Goal: Check status

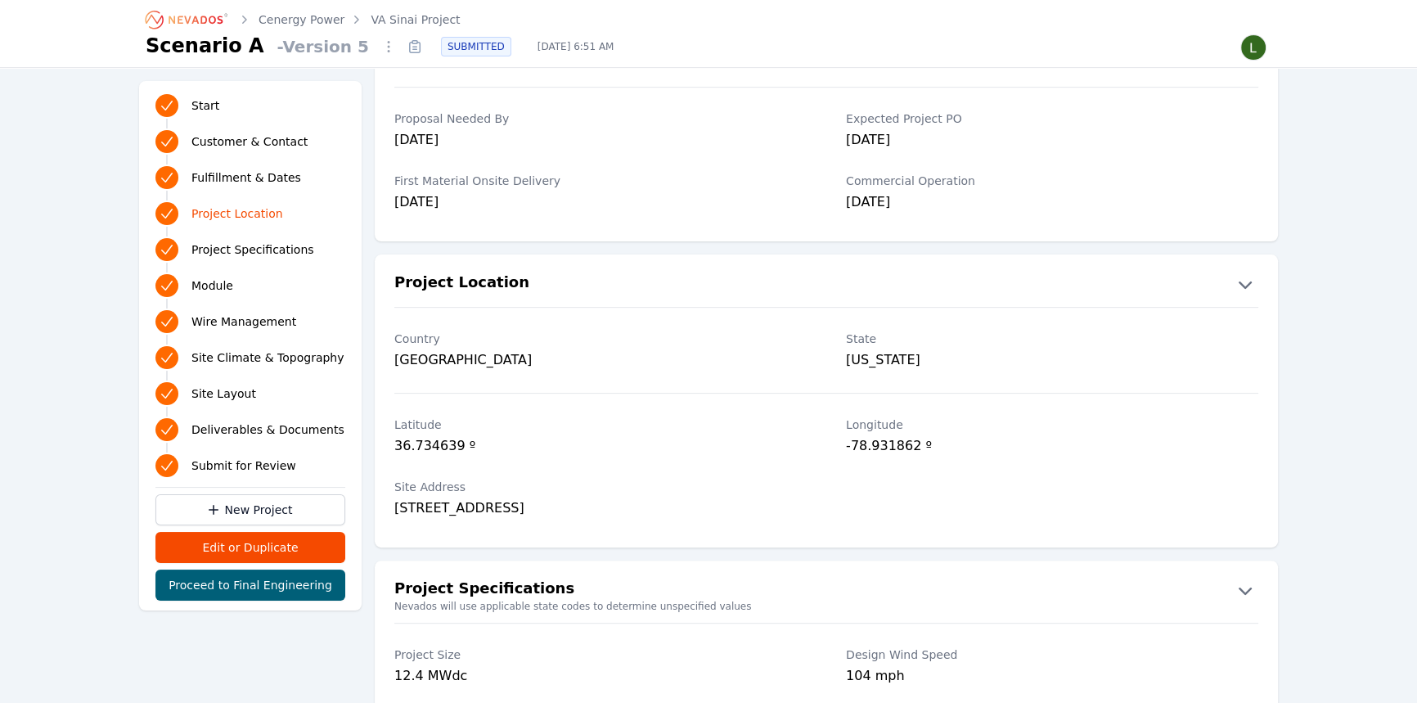
scroll to position [794, 0]
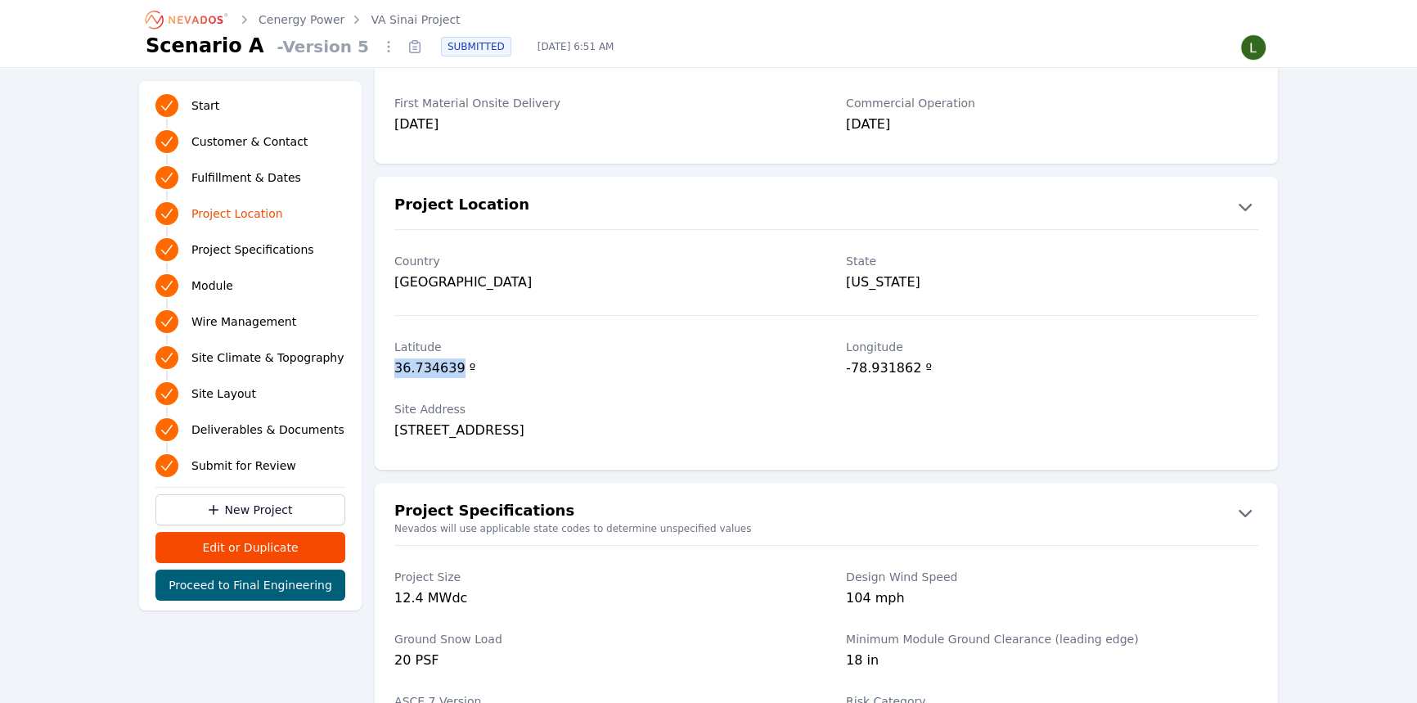
drag, startPoint x: 447, startPoint y: 369, endPoint x: 396, endPoint y: 368, distance: 50.7
click at [396, 368] on div "36.734639 º" at bounding box center [600, 369] width 412 height 23
copy div "36.734639"
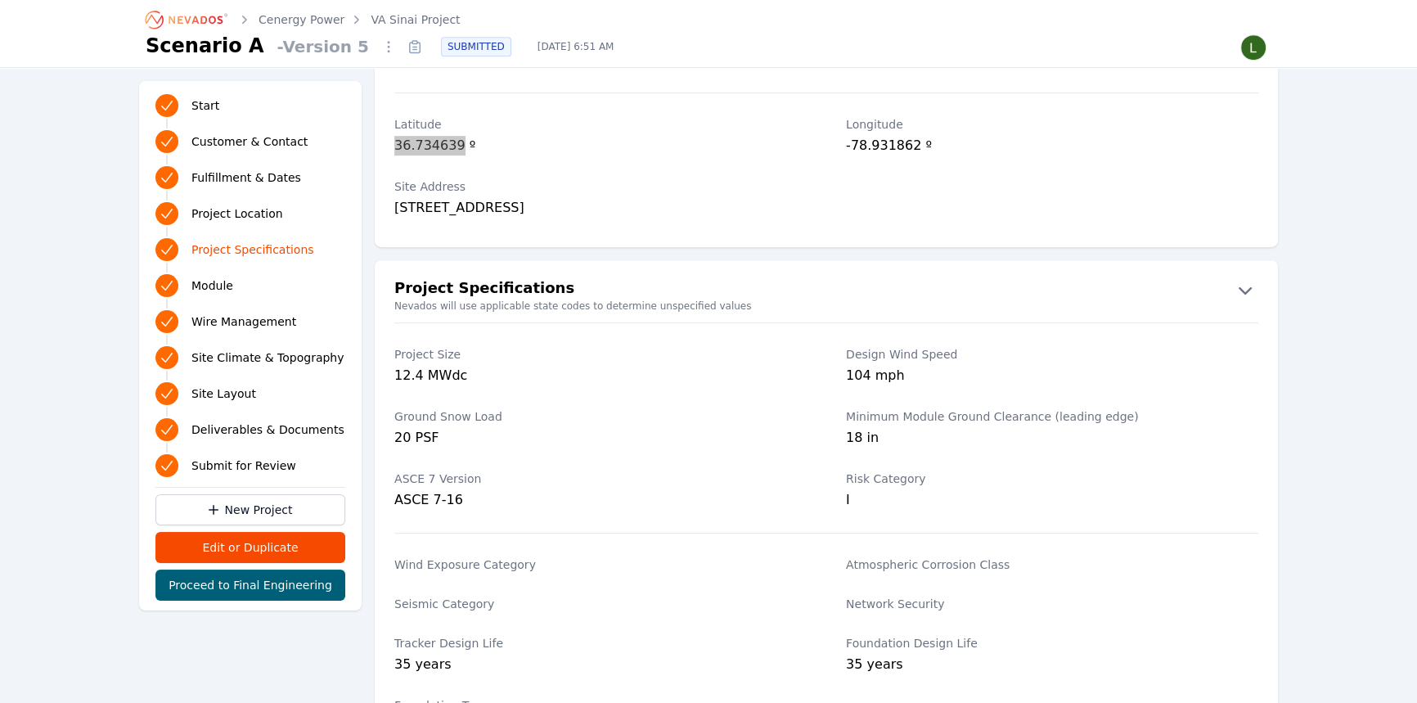
scroll to position [942, 0]
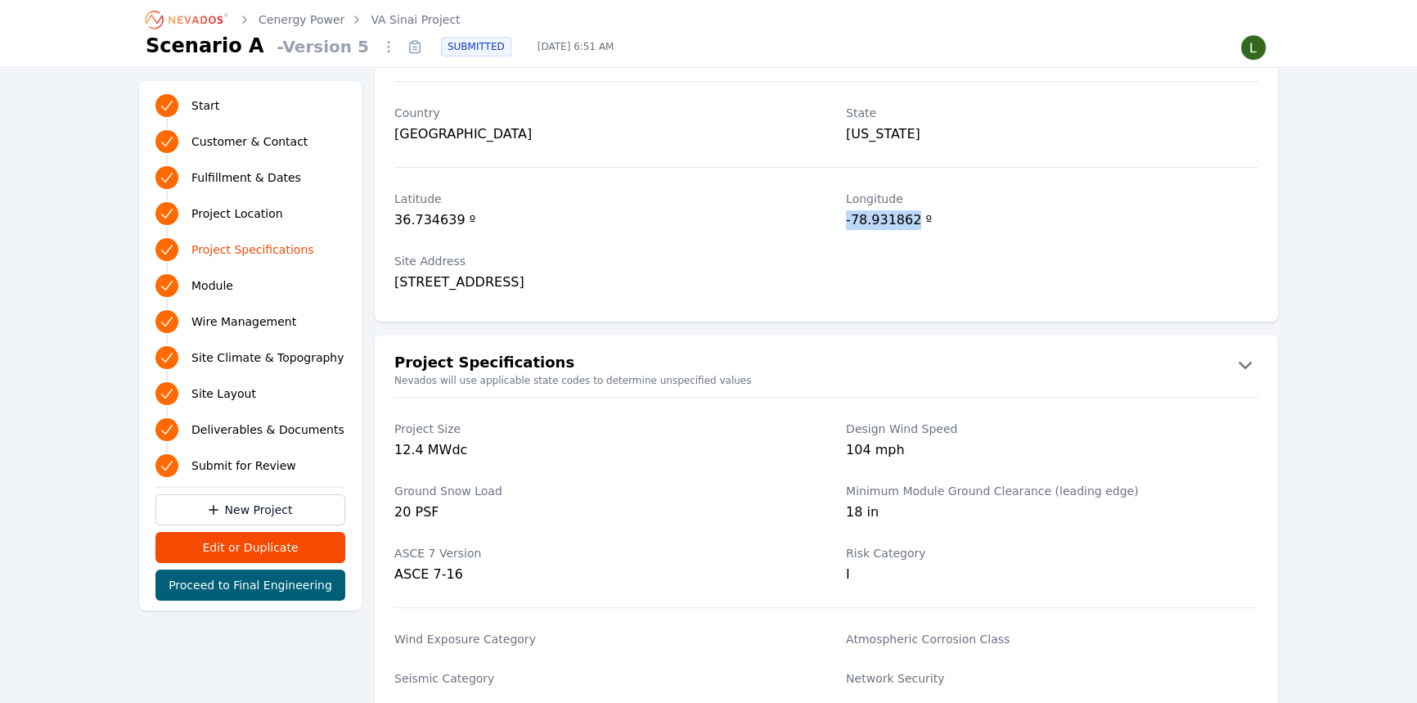
drag, startPoint x: 911, startPoint y: 220, endPoint x: 838, endPoint y: 220, distance: 72.8
click at [838, 220] on div "[GEOGRAPHIC_DATA] º" at bounding box center [826, 212] width 903 height 62
copy div "-78.931862"
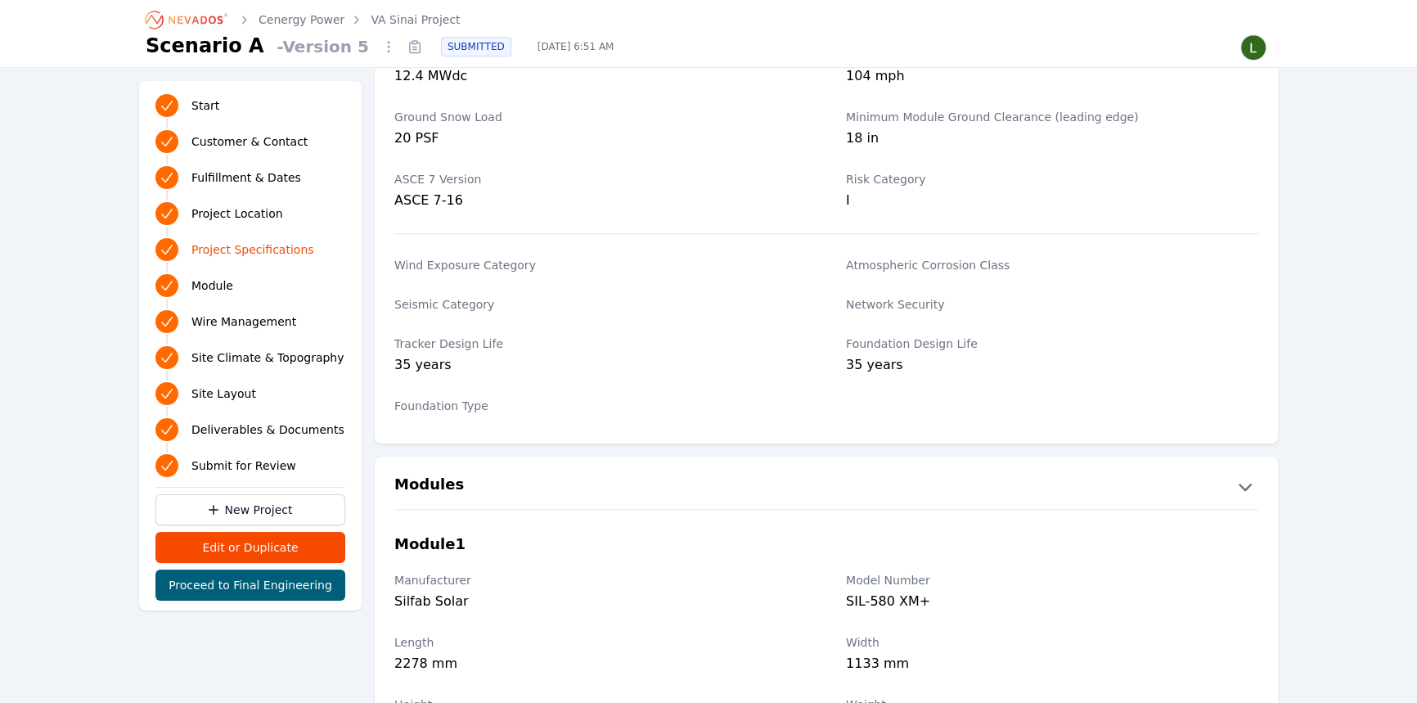
scroll to position [1239, 0]
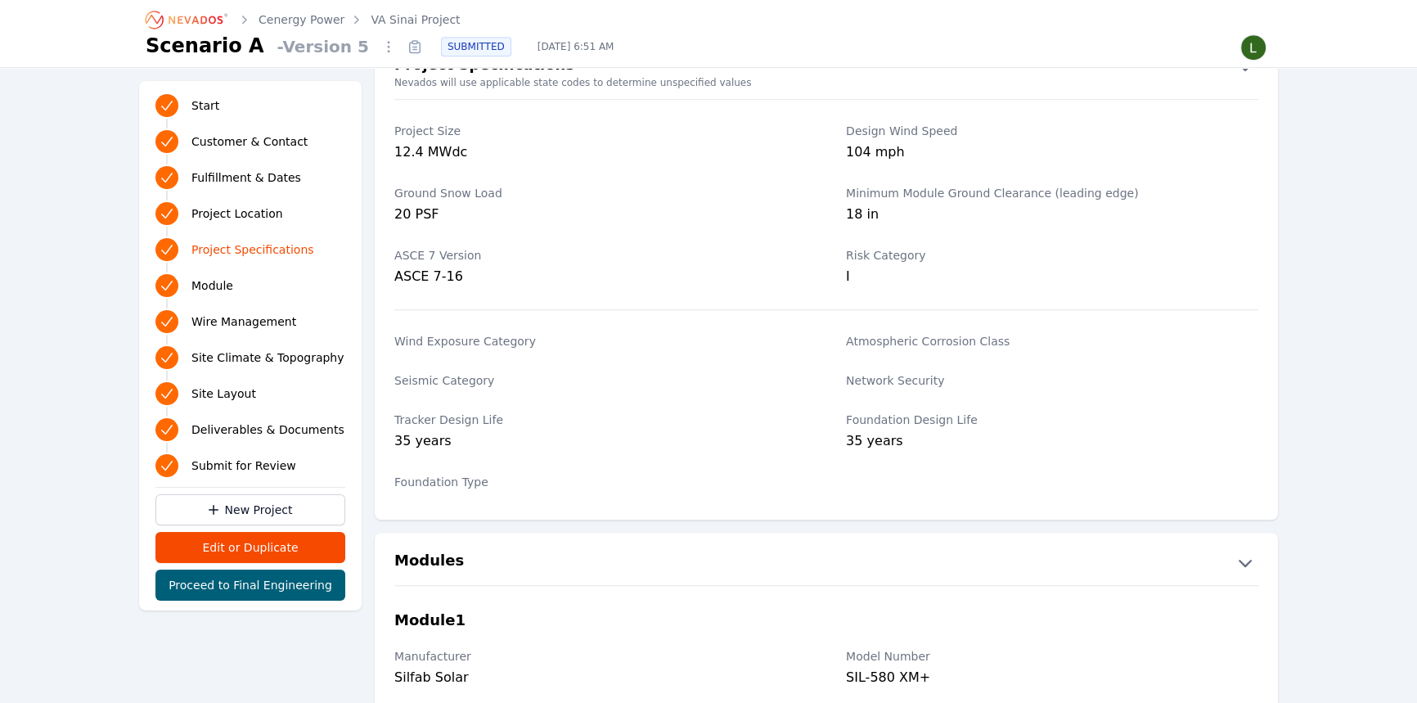
click at [322, 21] on link "Cenergy Power" at bounding box center [302, 19] width 86 height 16
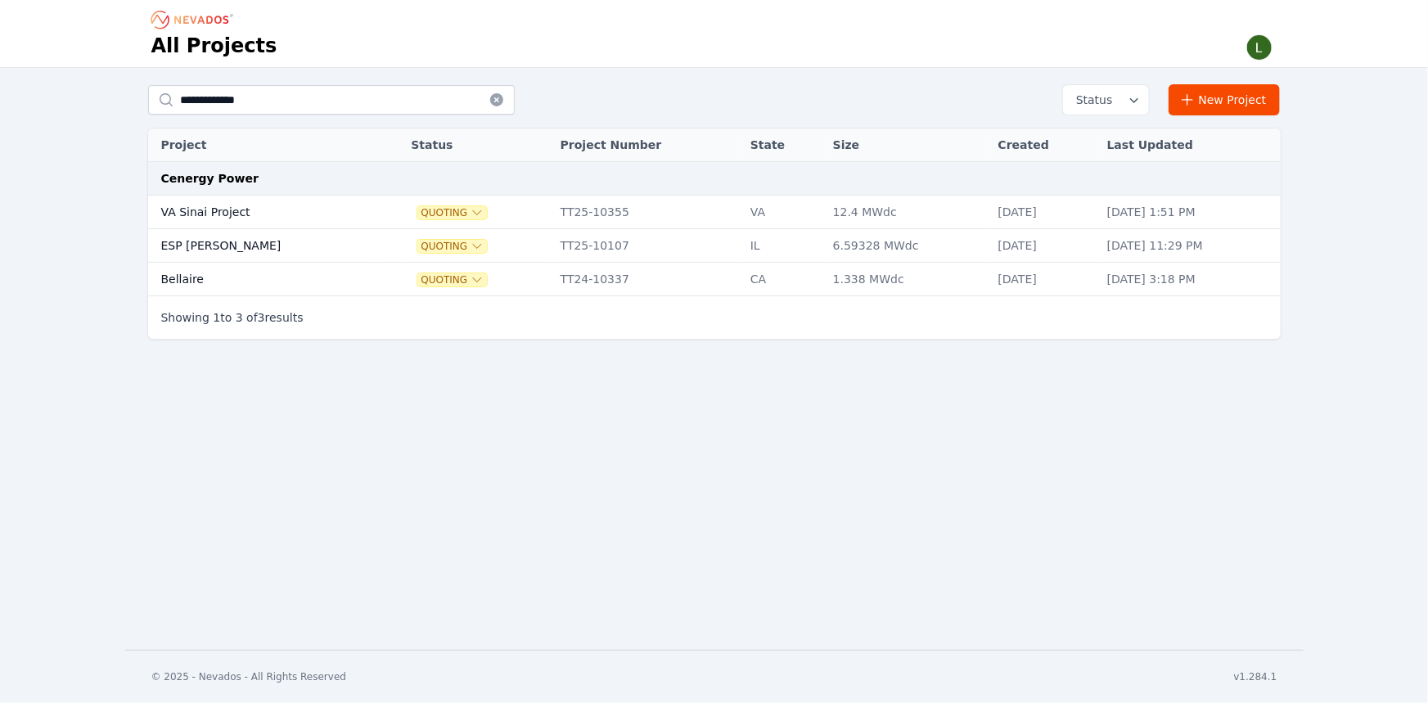
click at [376, 213] on td at bounding box center [389, 213] width 26 height 34
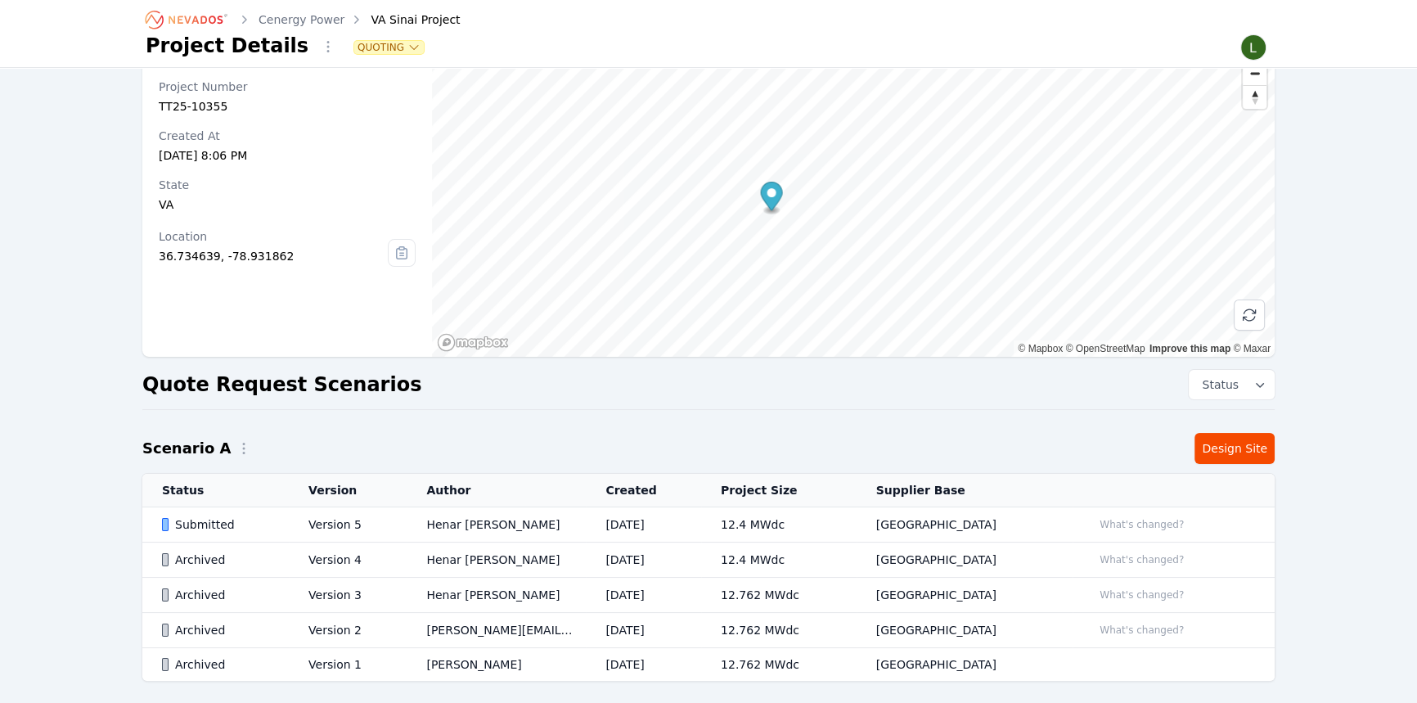
scroll to position [127, 0]
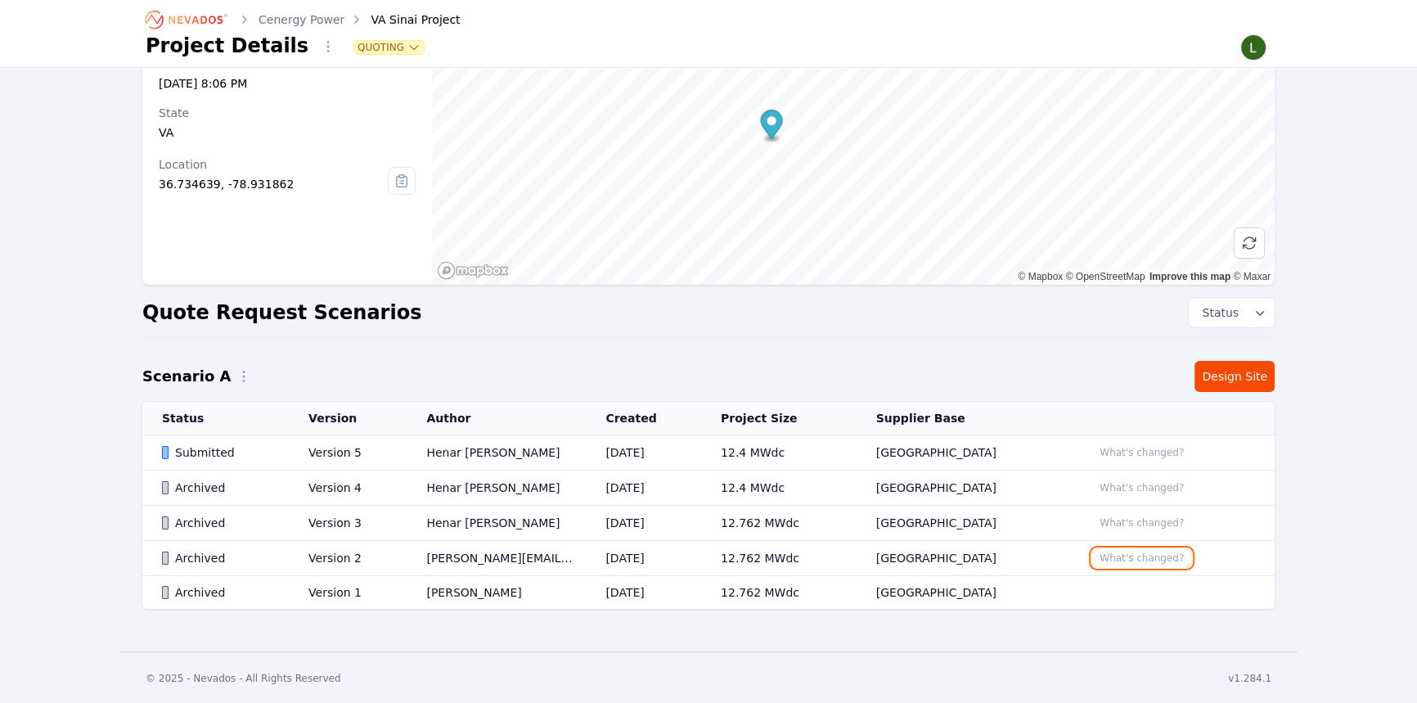
click at [1108, 553] on button "What's changed?" at bounding box center [1141, 558] width 99 height 18
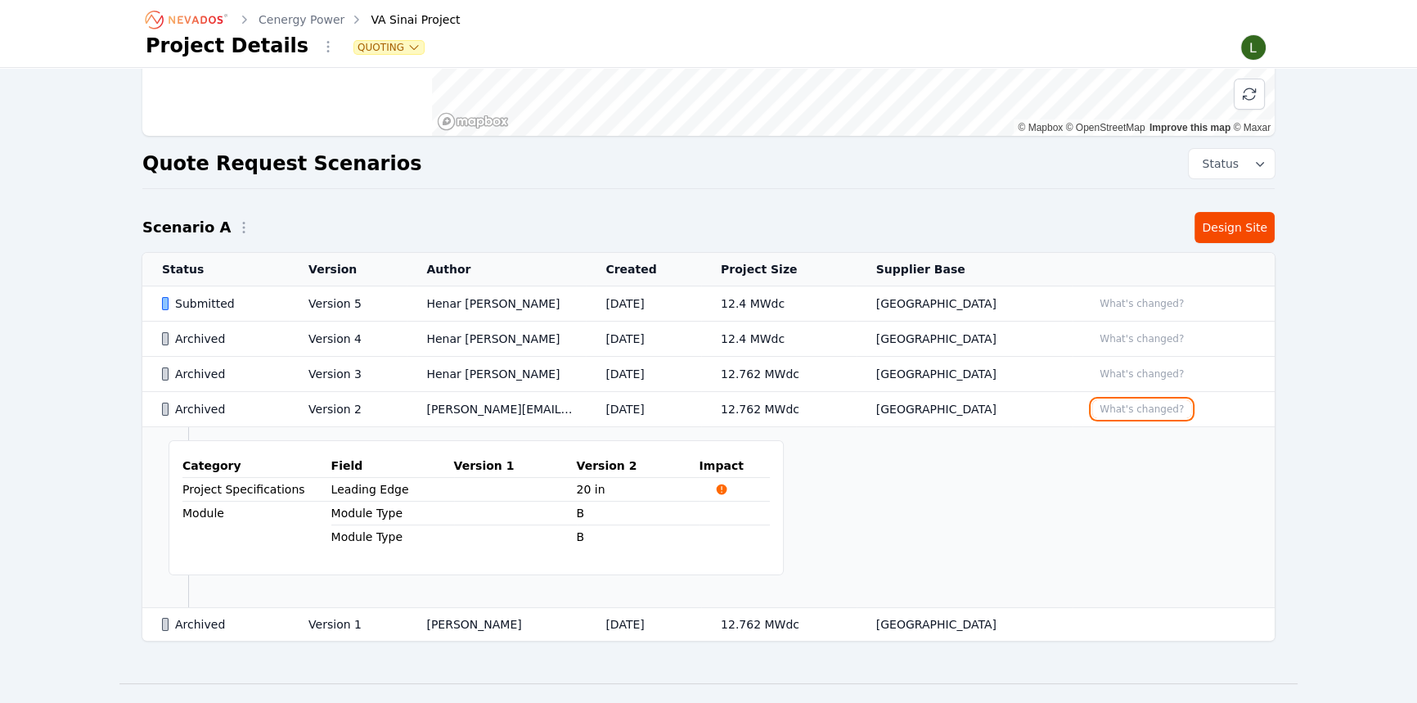
scroll to position [306, 0]
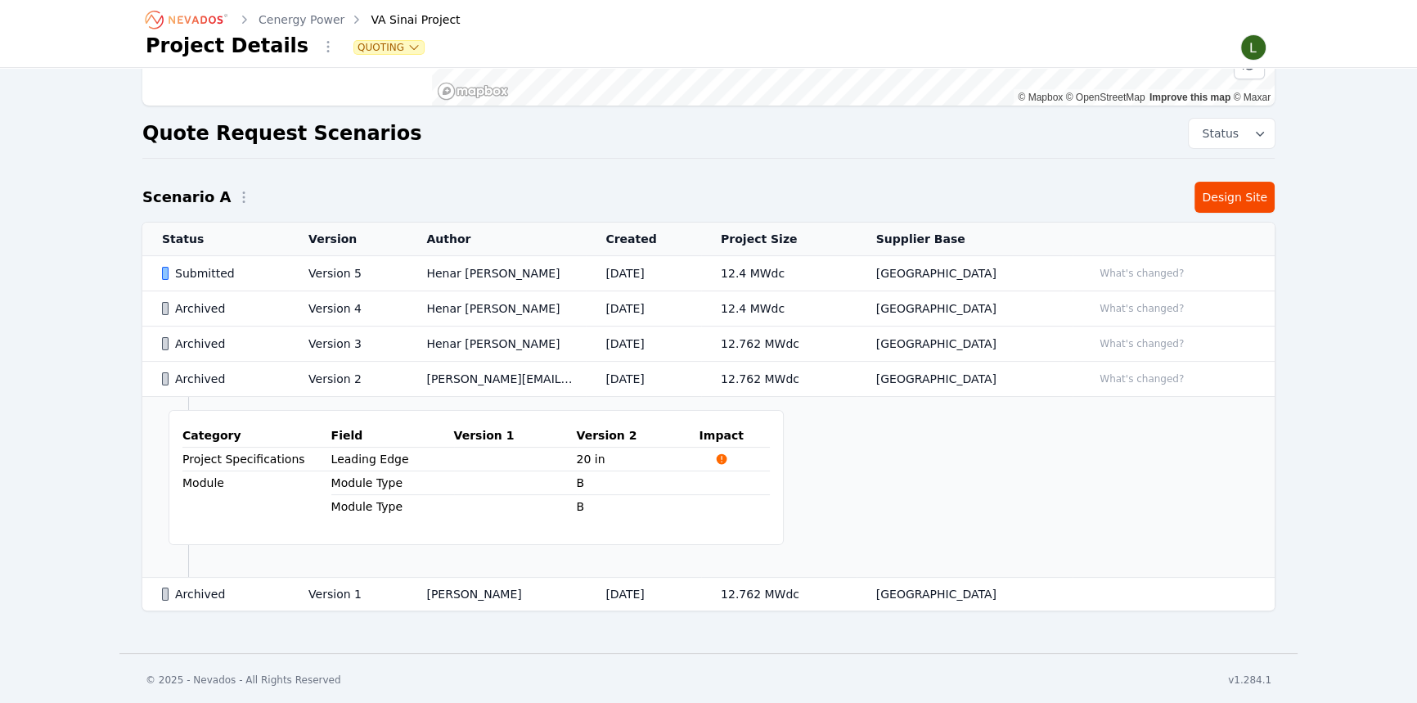
click at [857, 591] on td "12.762 MWdc" at bounding box center [778, 595] width 155 height 34
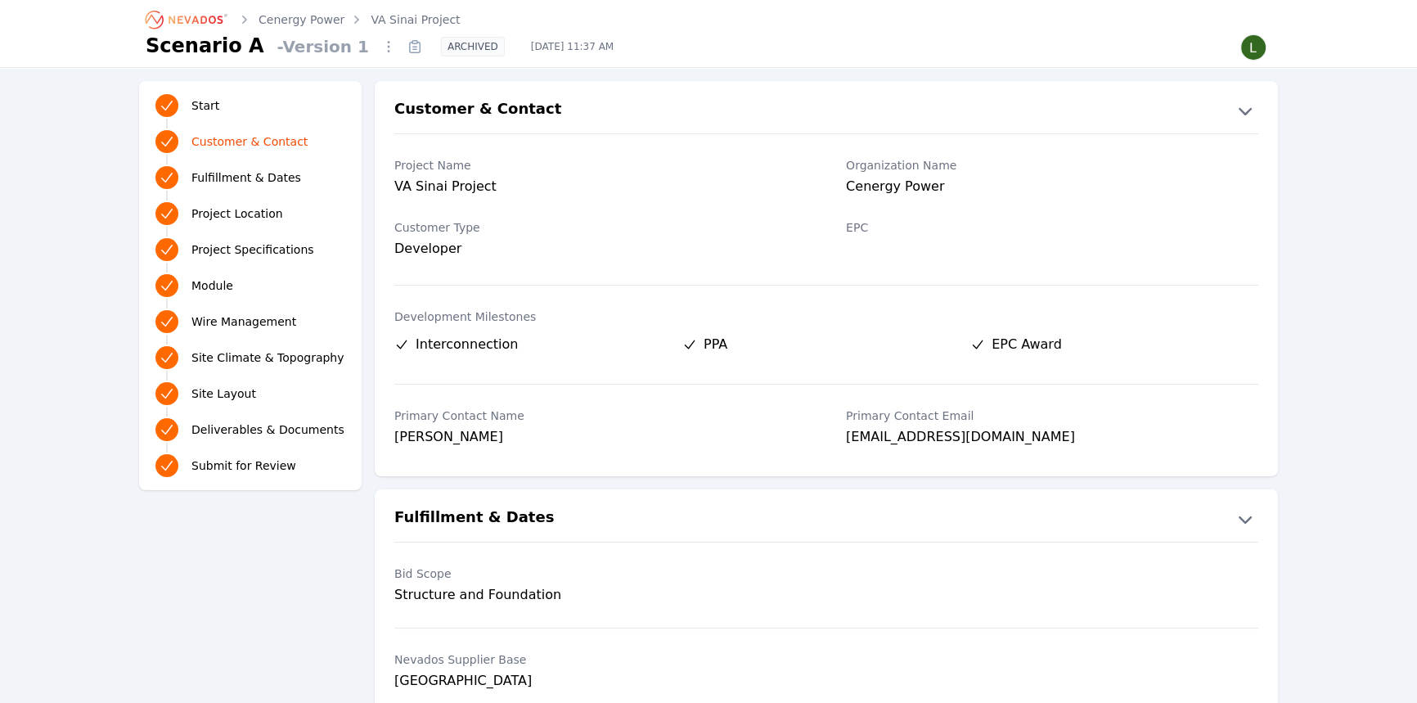
click at [420, 20] on link "VA Sinai Project" at bounding box center [415, 19] width 89 height 16
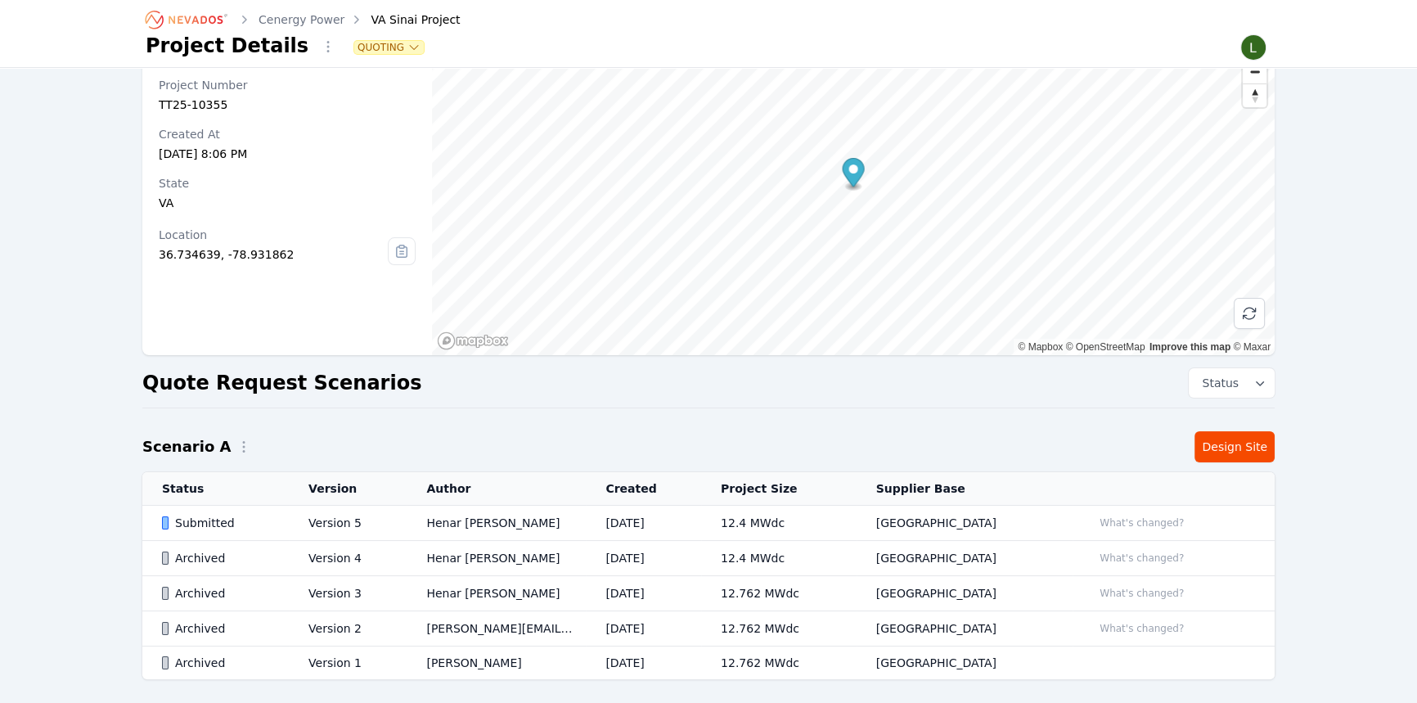
scroll to position [127, 0]
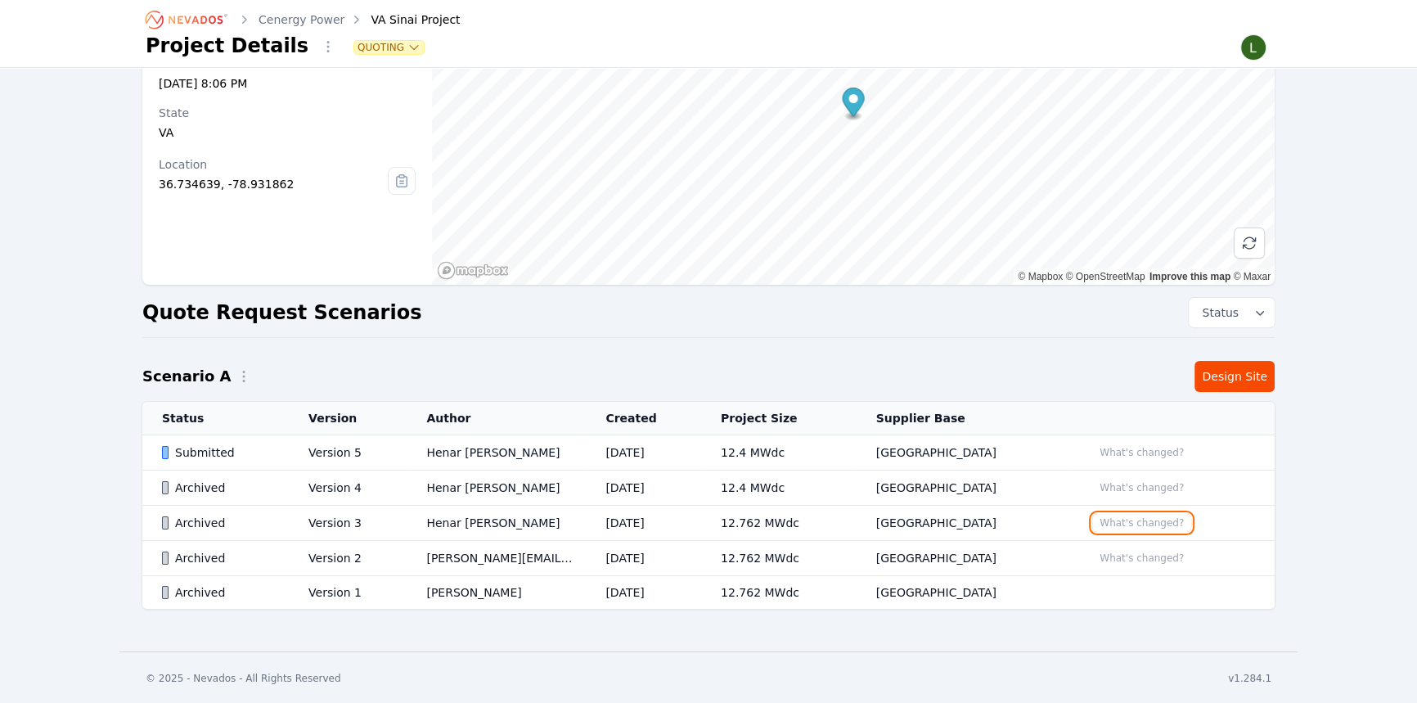
click at [1122, 519] on button "What's changed?" at bounding box center [1141, 523] width 99 height 18
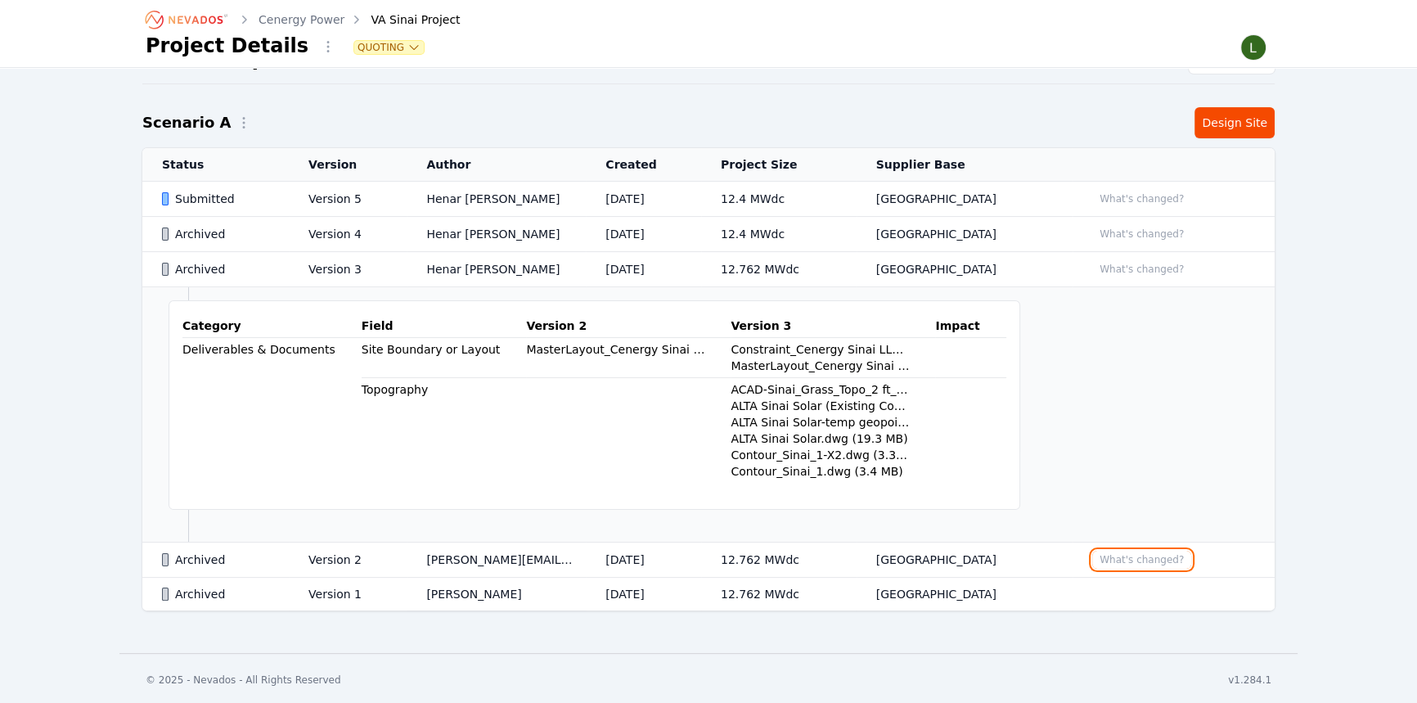
click at [1118, 554] on button "What's changed?" at bounding box center [1141, 560] width 99 height 18
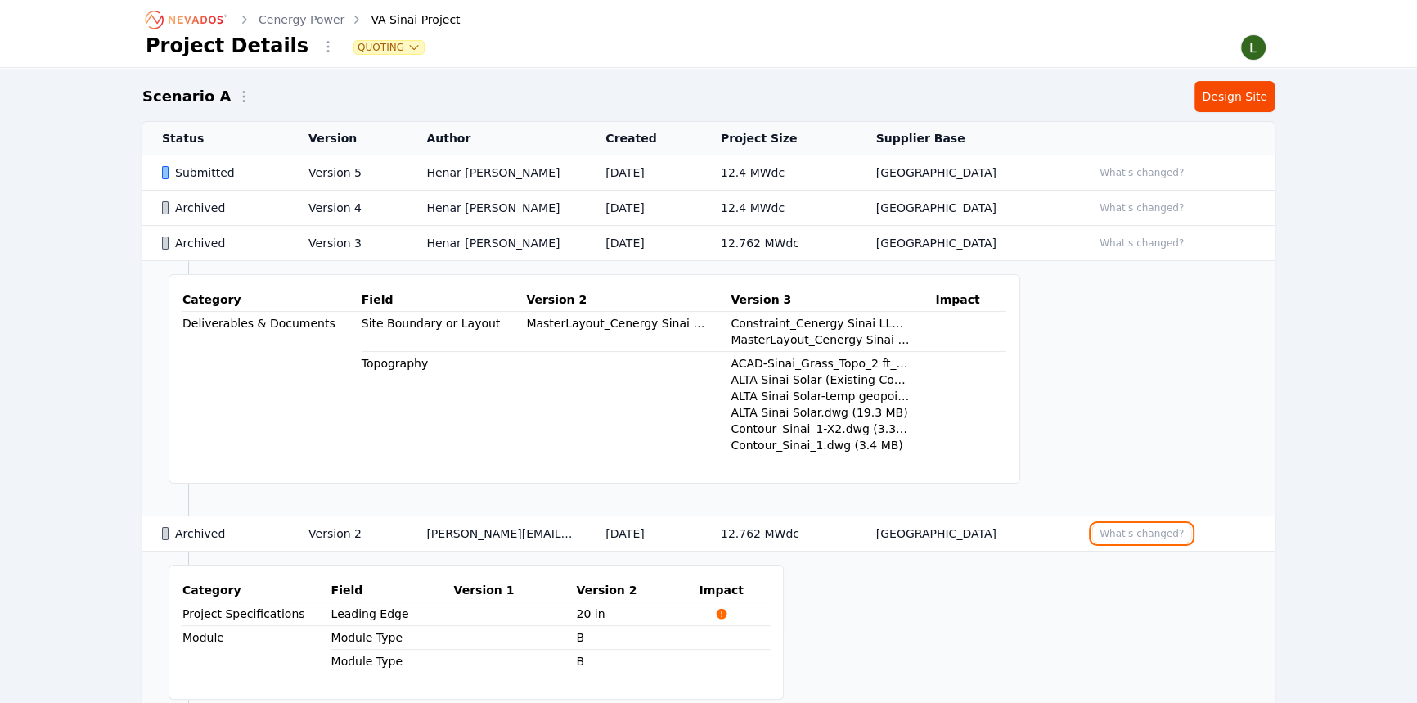
scroll to position [380, 0]
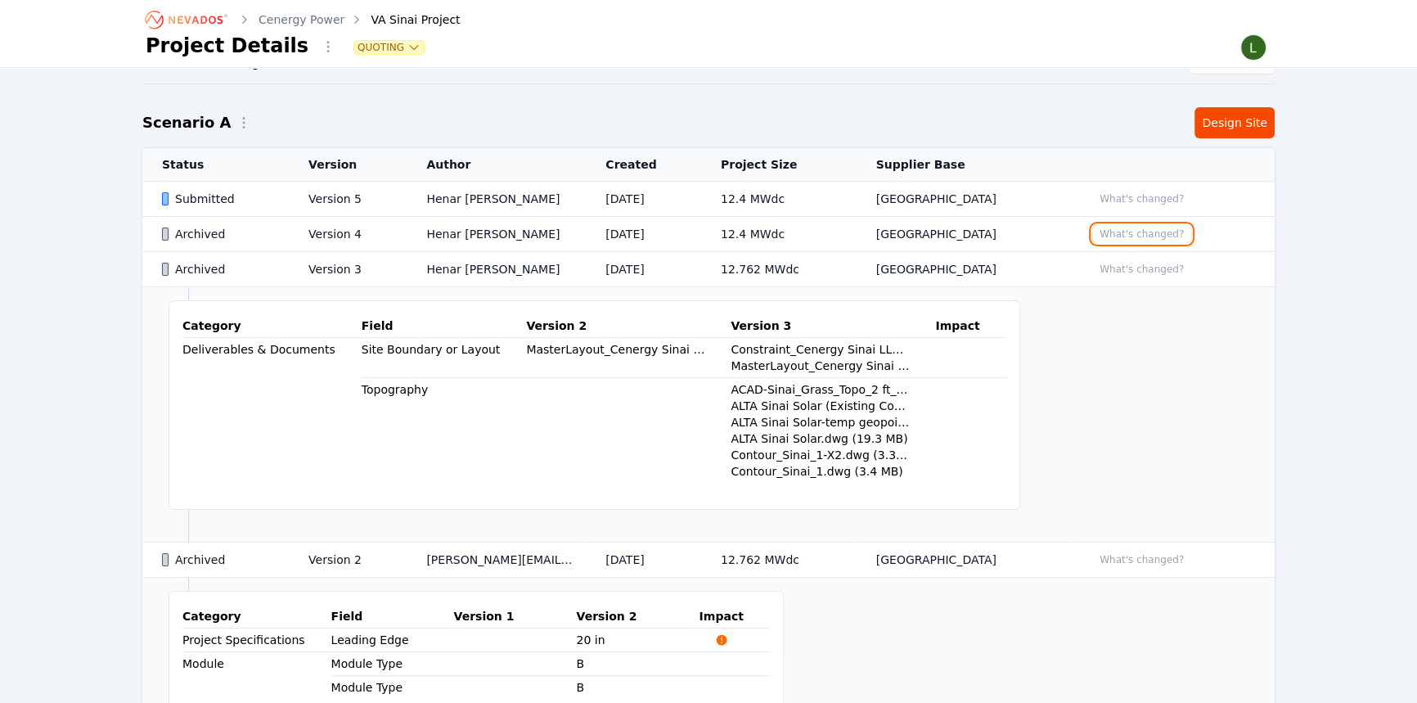
click at [1121, 232] on button "What's changed?" at bounding box center [1141, 234] width 99 height 18
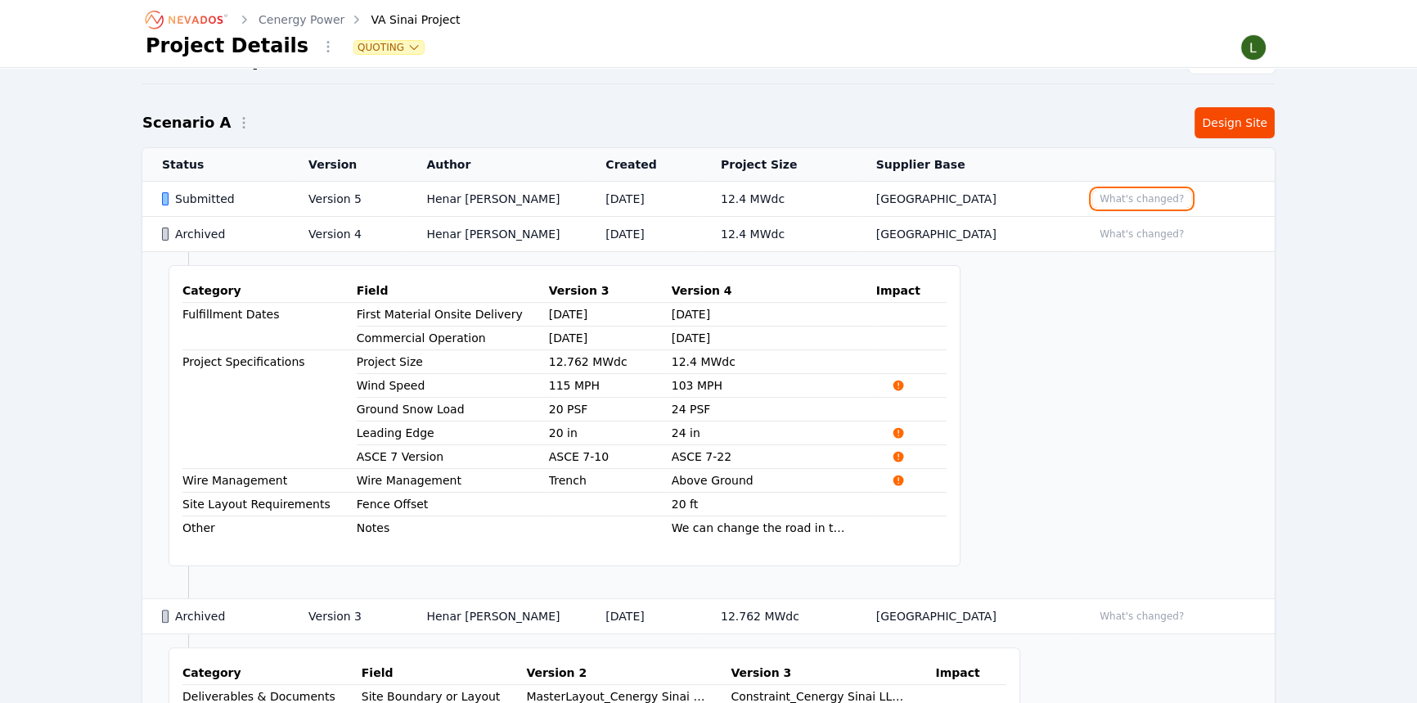
click at [1129, 198] on button "What's changed?" at bounding box center [1141, 199] width 99 height 18
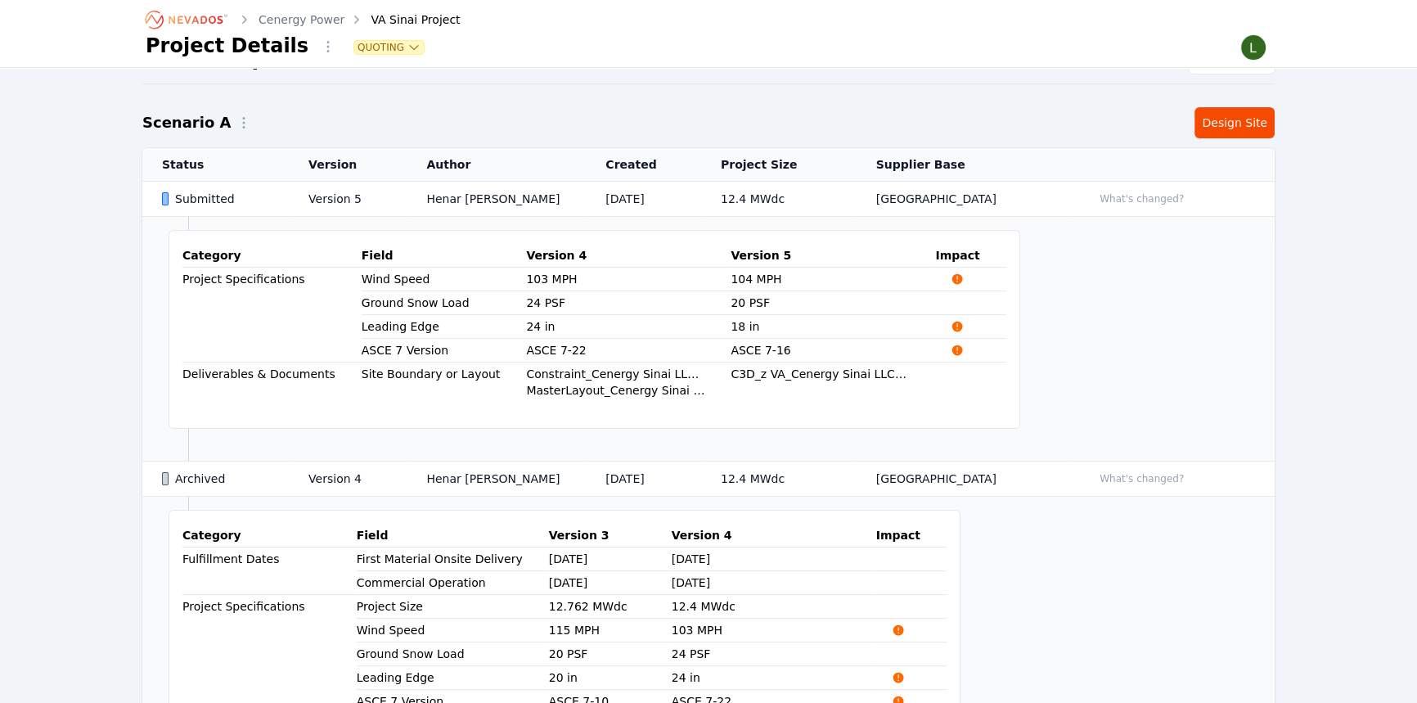
click at [377, 200] on td "Version 5" at bounding box center [348, 199] width 118 height 35
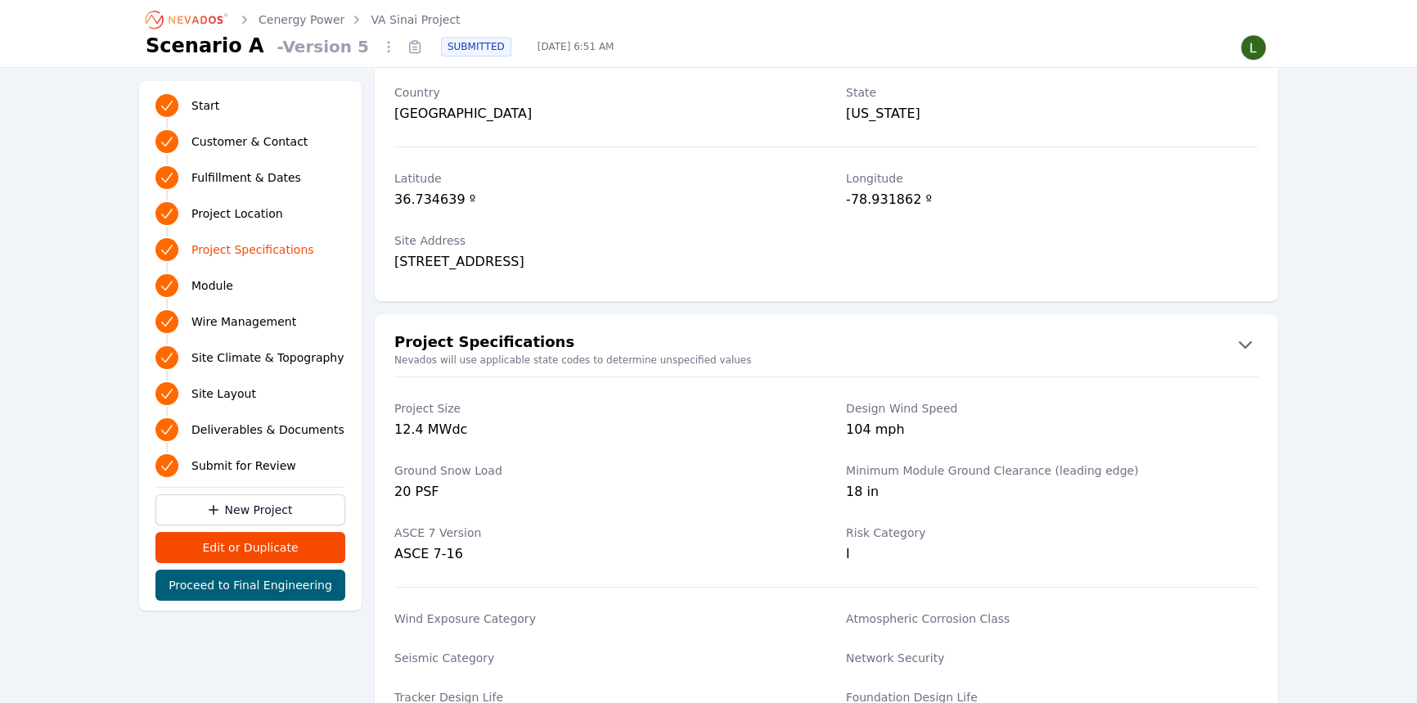
scroll to position [966, 0]
drag, startPoint x: 378, startPoint y: 50, endPoint x: 392, endPoint y: 66, distance: 21.5
click at [402, 50] on icon at bounding box center [415, 47] width 26 height 26
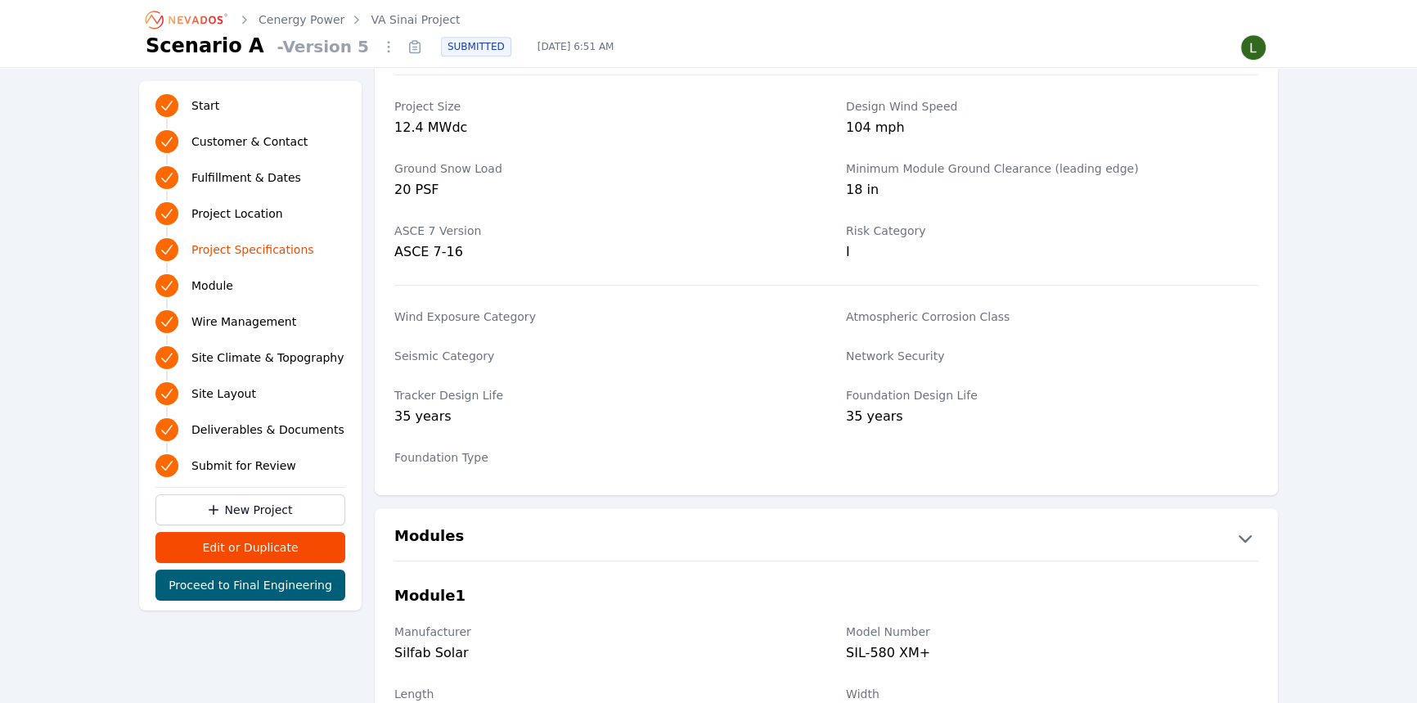
scroll to position [1189, 0]
